Goal: Information Seeking & Learning: Learn about a topic

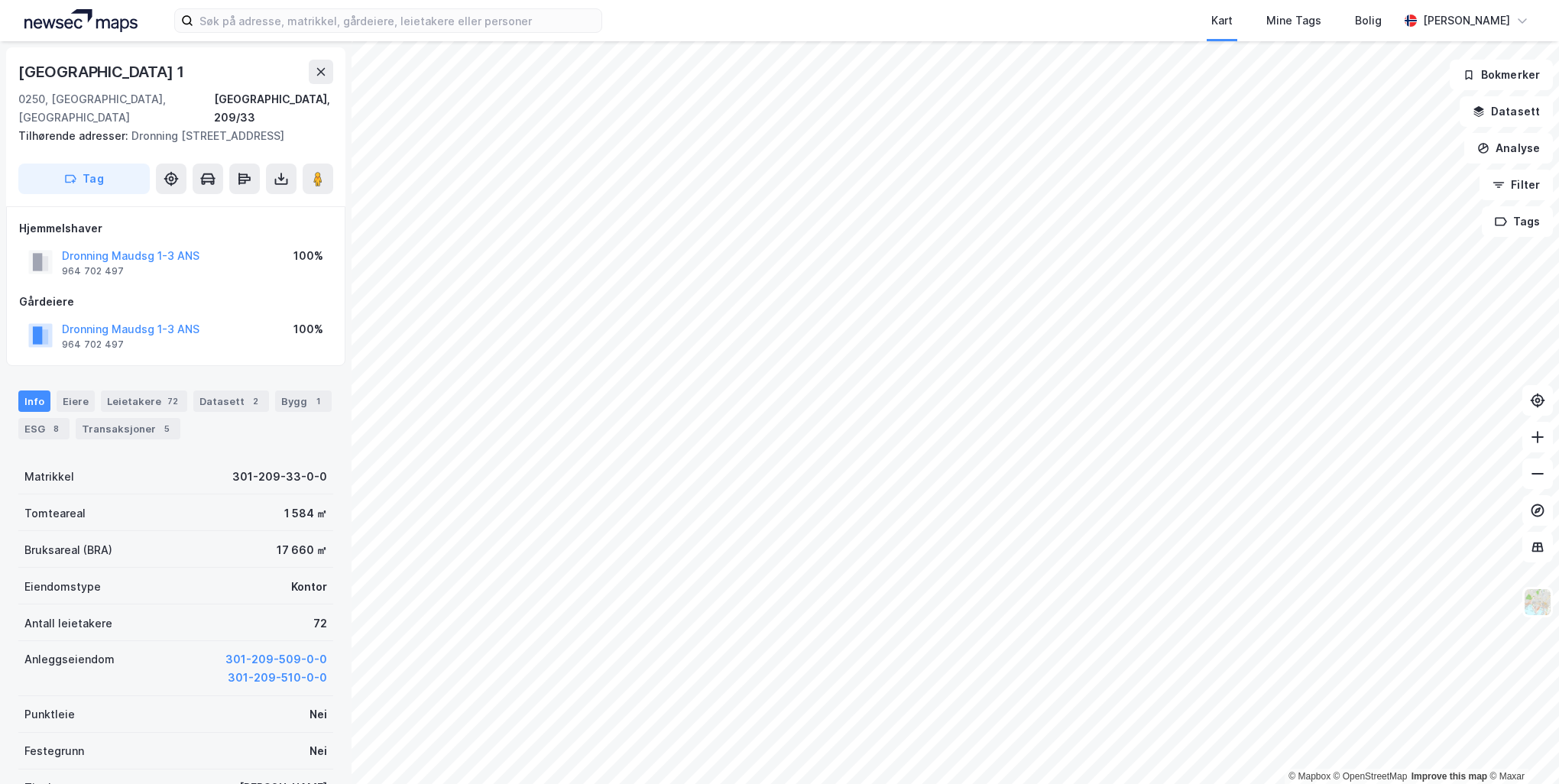
drag, startPoint x: 198, startPoint y: 72, endPoint x: -3, endPoint y: 59, distance: 201.4
click at [0, 59] on html "Kart Mine Tags Bolig [PERSON_NAME] © Mapbox © OpenStreetMap Improve this map © …" at bounding box center [780, 392] width 1559 height 784
copy div "© Mapbox © OpenStreetMap Improve this map © [GEOGRAPHIC_DATA][STREET_ADDRESS]"
